Goal: Information Seeking & Learning: Learn about a topic

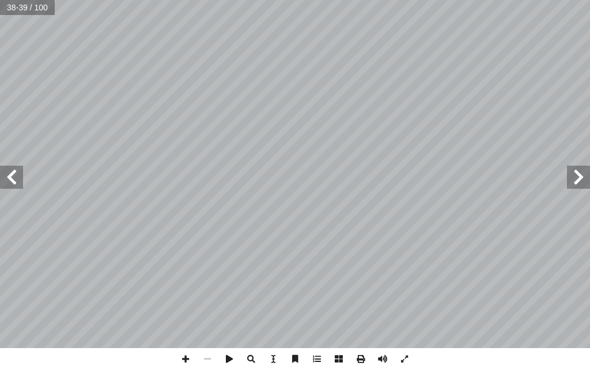
click at [579, 172] on span at bounding box center [578, 176] width 23 height 23
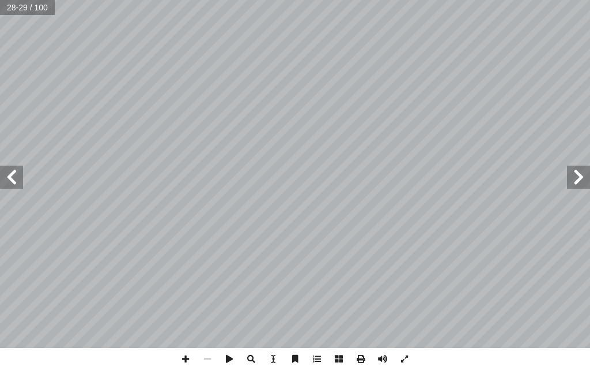
click at [13, 179] on span at bounding box center [11, 176] width 23 height 23
click at [9, 165] on span at bounding box center [11, 176] width 23 height 23
click at [585, 174] on span at bounding box center [578, 176] width 23 height 23
click at [17, 172] on span at bounding box center [11, 176] width 23 height 23
